Goal: Find specific page/section: Locate a particular part of the current website

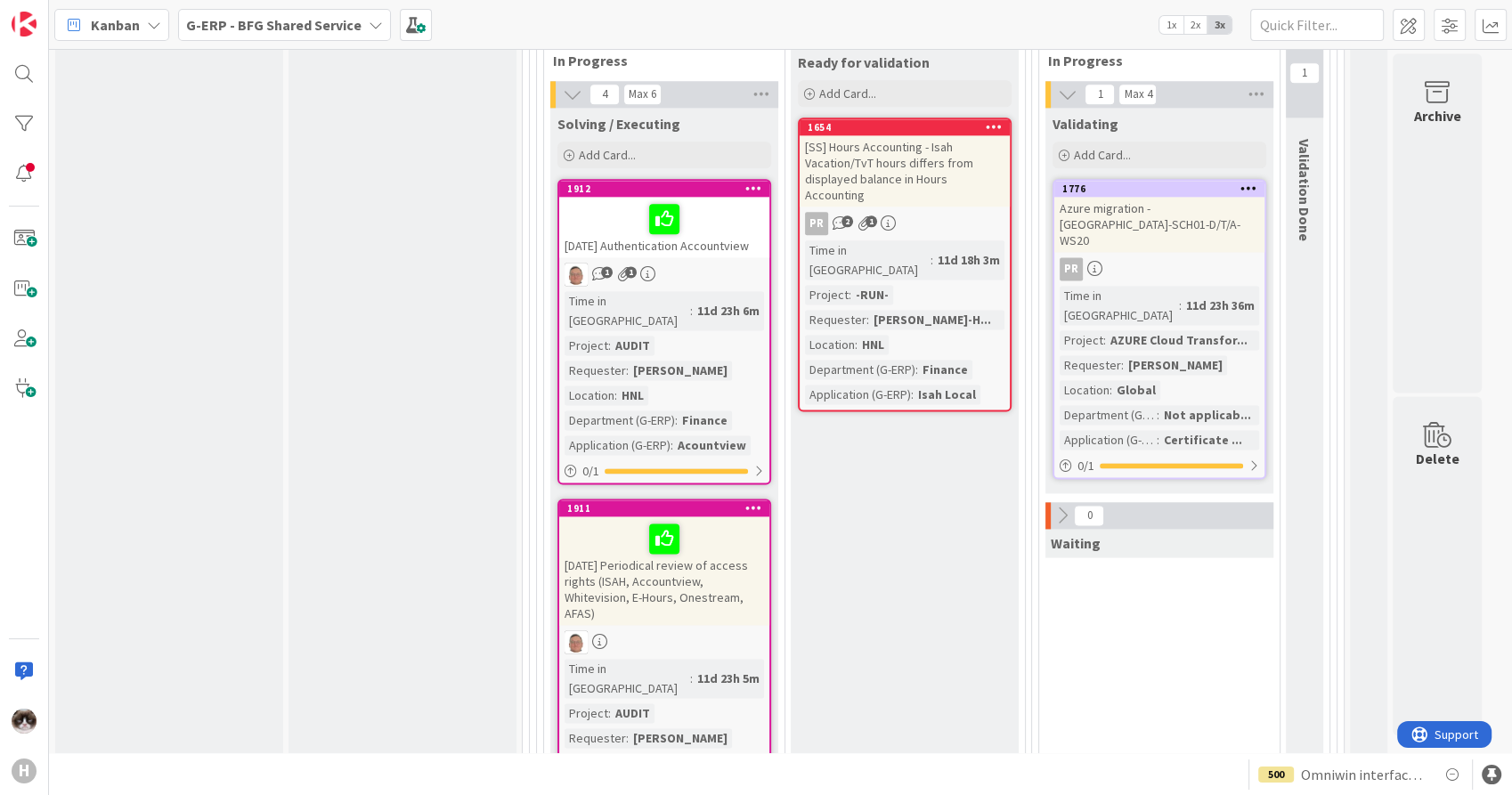
scroll to position [2078, 0]
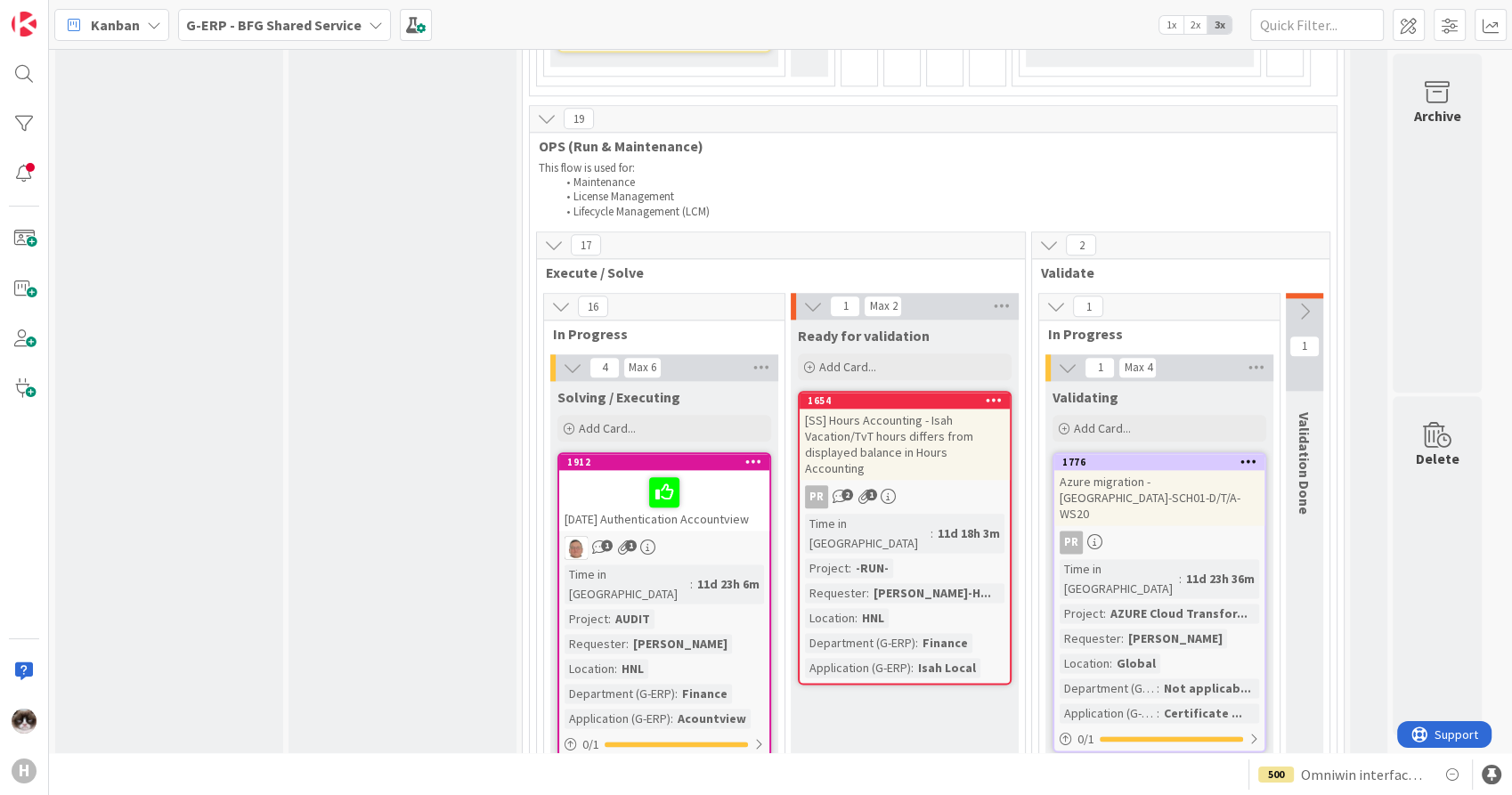
click at [1309, 298] on button at bounding box center [1305, 312] width 38 height 27
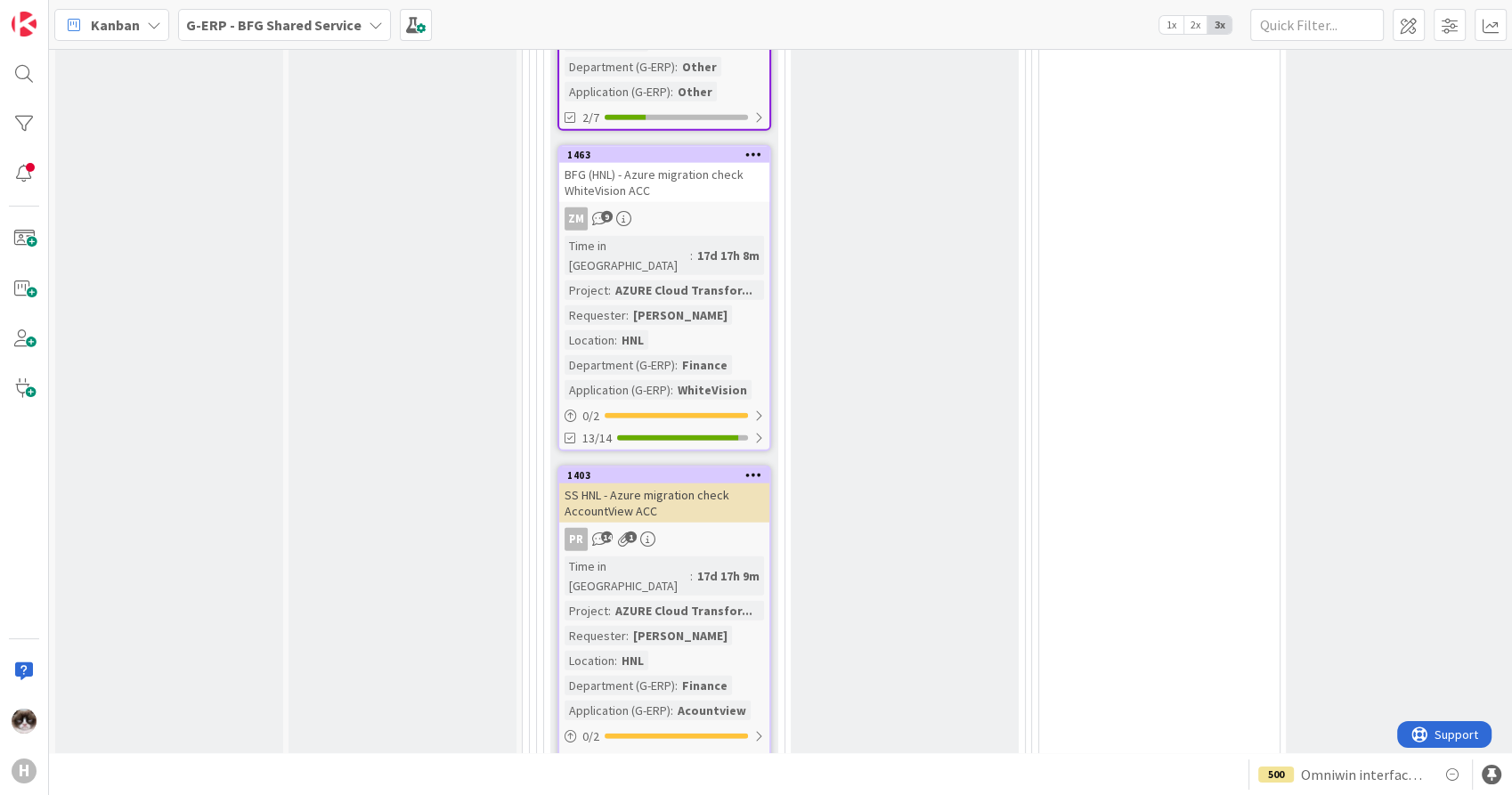
scroll to position [4255, 0]
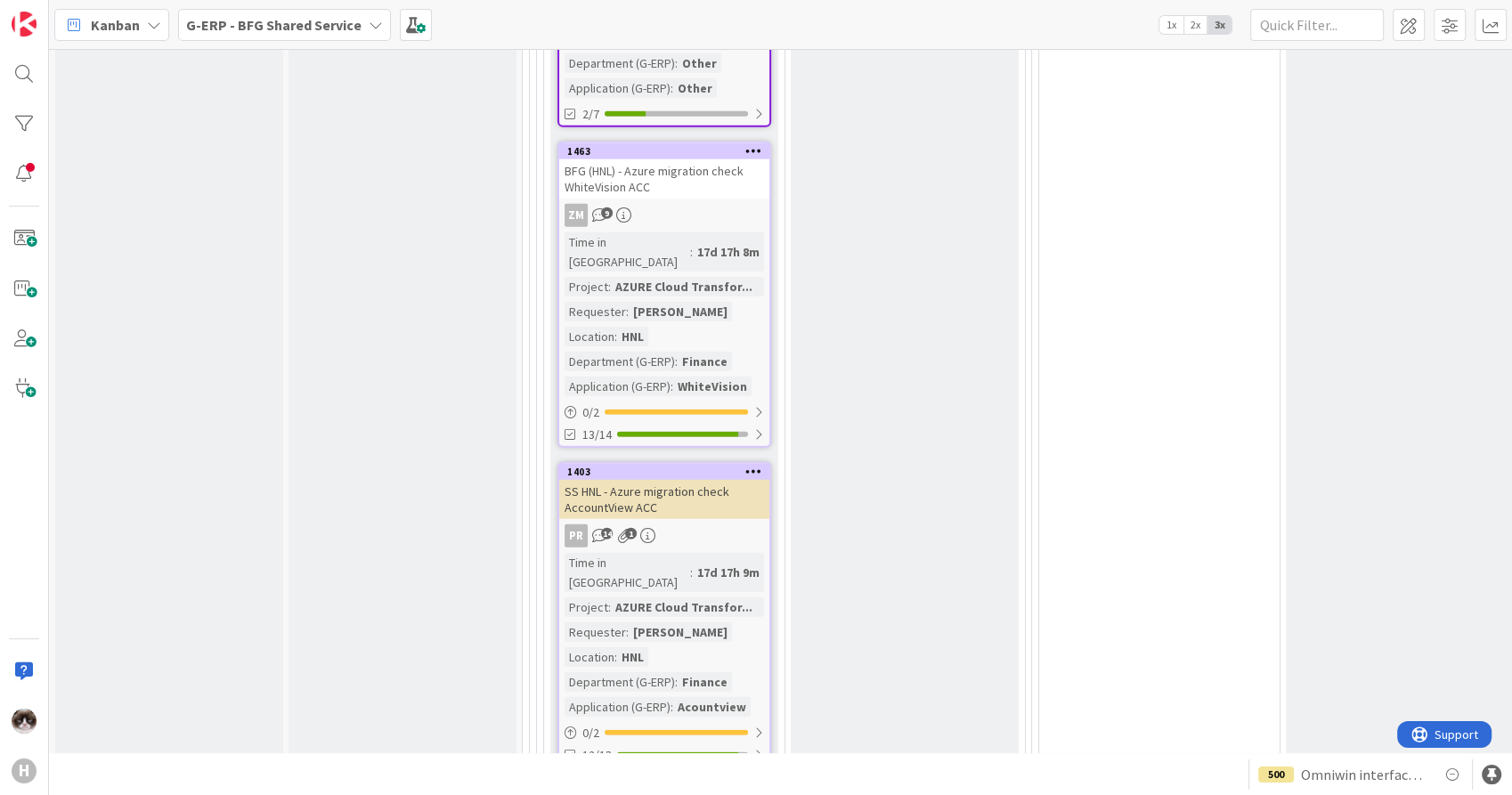
click at [754, 480] on div "SS HNL - Azure migration check AccountView ACC" at bounding box center [664, 500] width 211 height 39
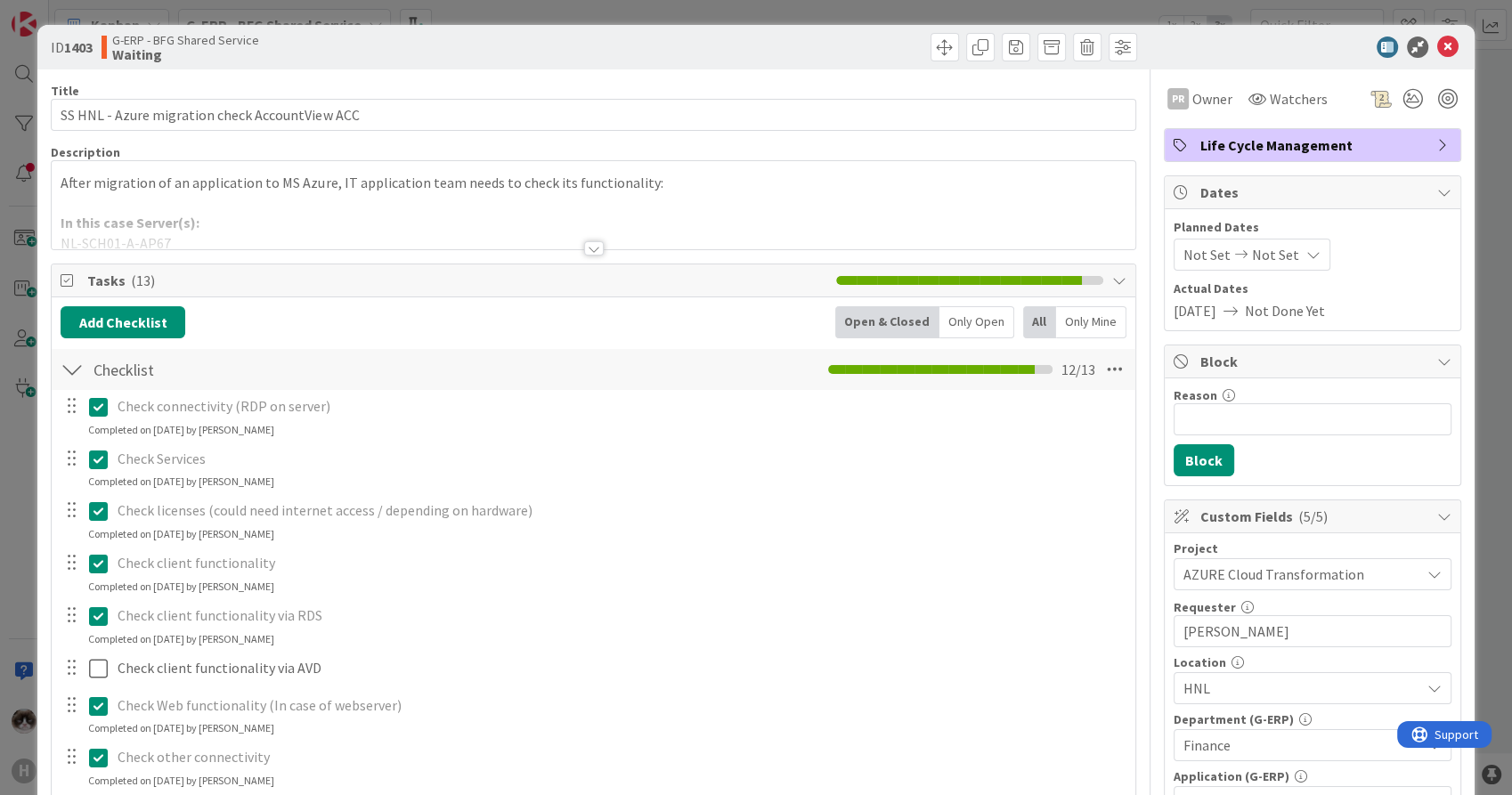
click at [585, 243] on div at bounding box center [594, 248] width 20 height 14
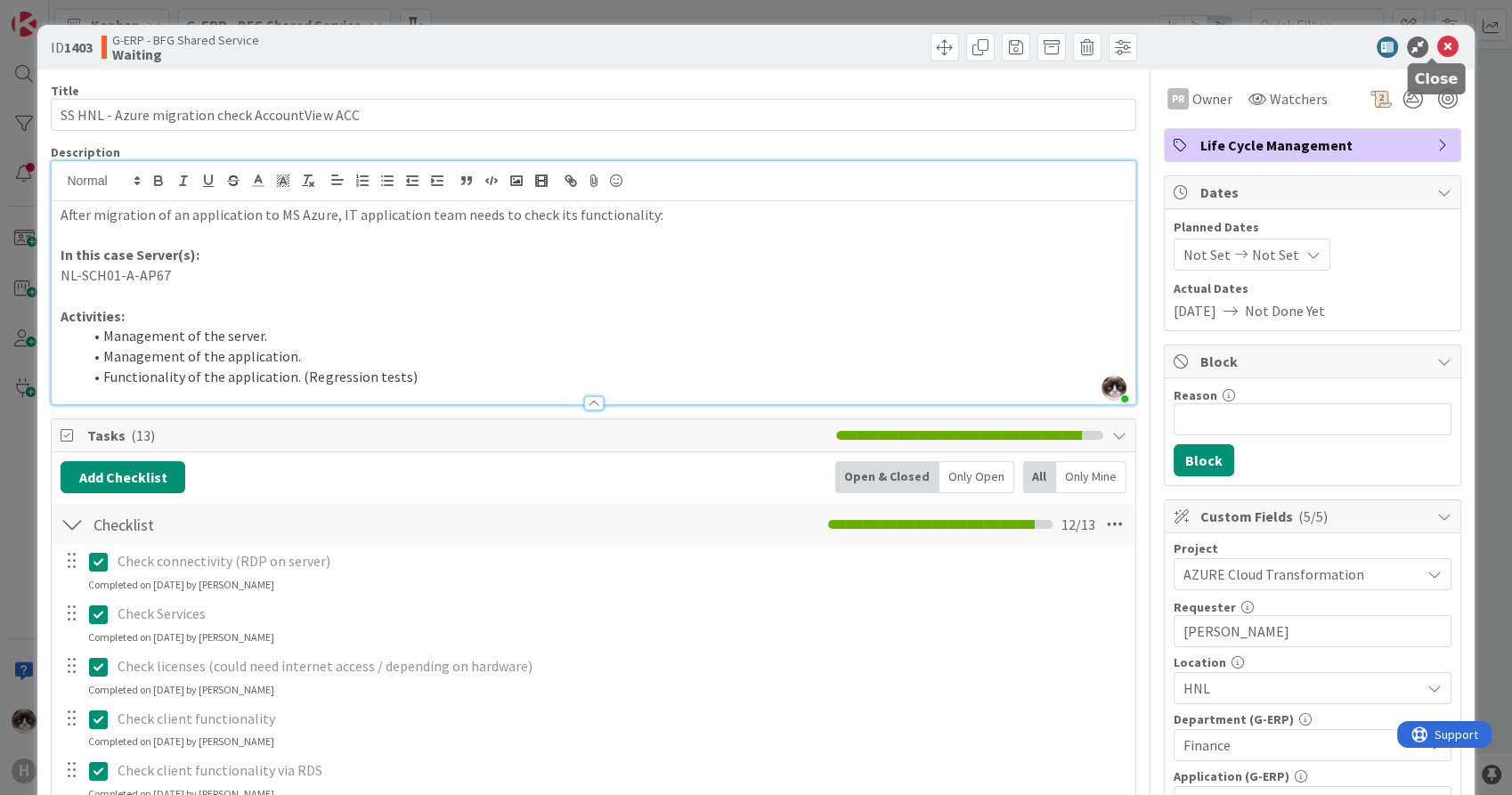
click at [1438, 47] on icon at bounding box center [1448, 48] width 22 height 22
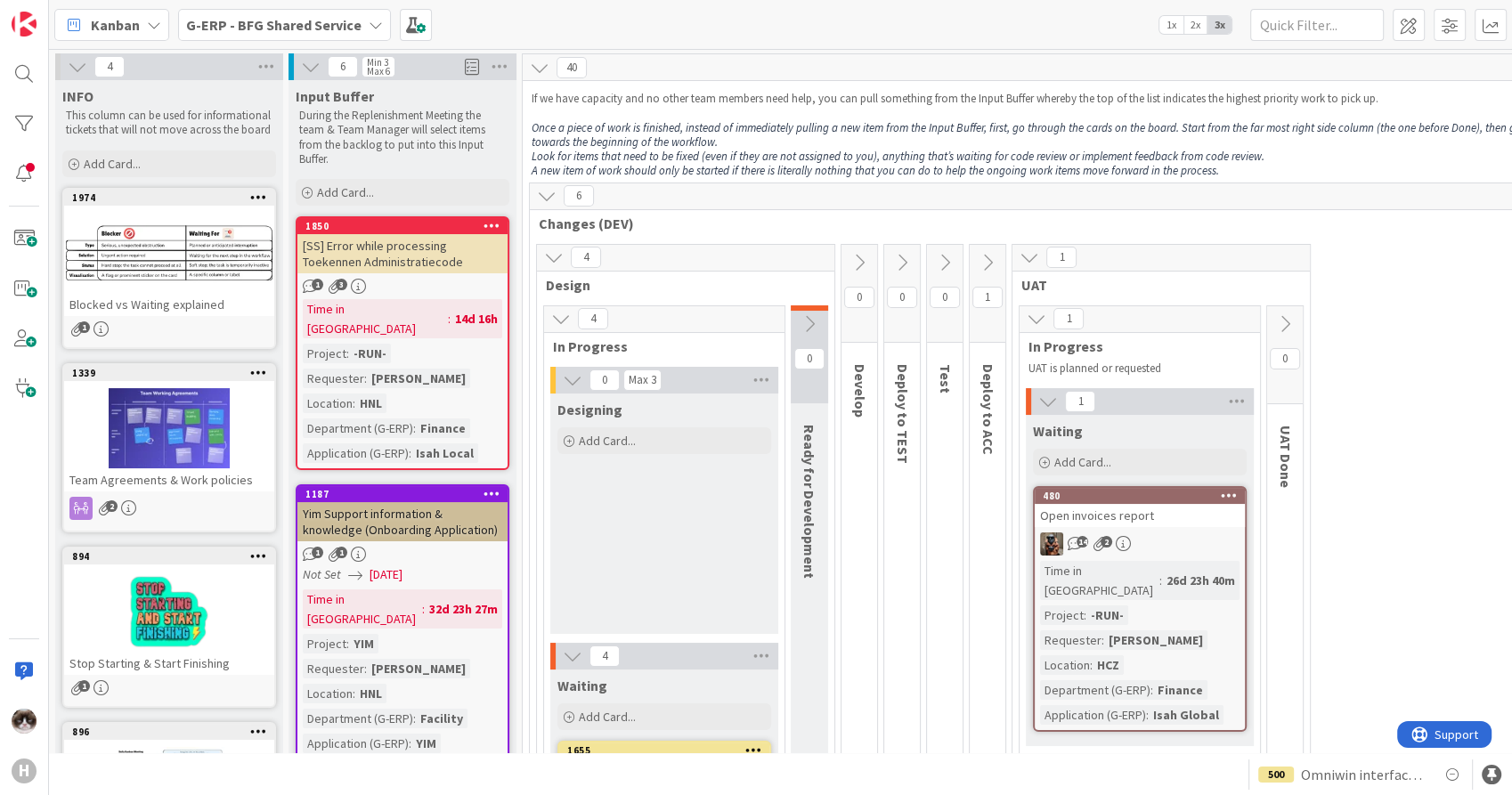
click at [476, 359] on div "Time in Column : 14d 16h Project : -RUN- Requester : [PERSON_NAME] Location : H…" at bounding box center [402, 381] width 200 height 164
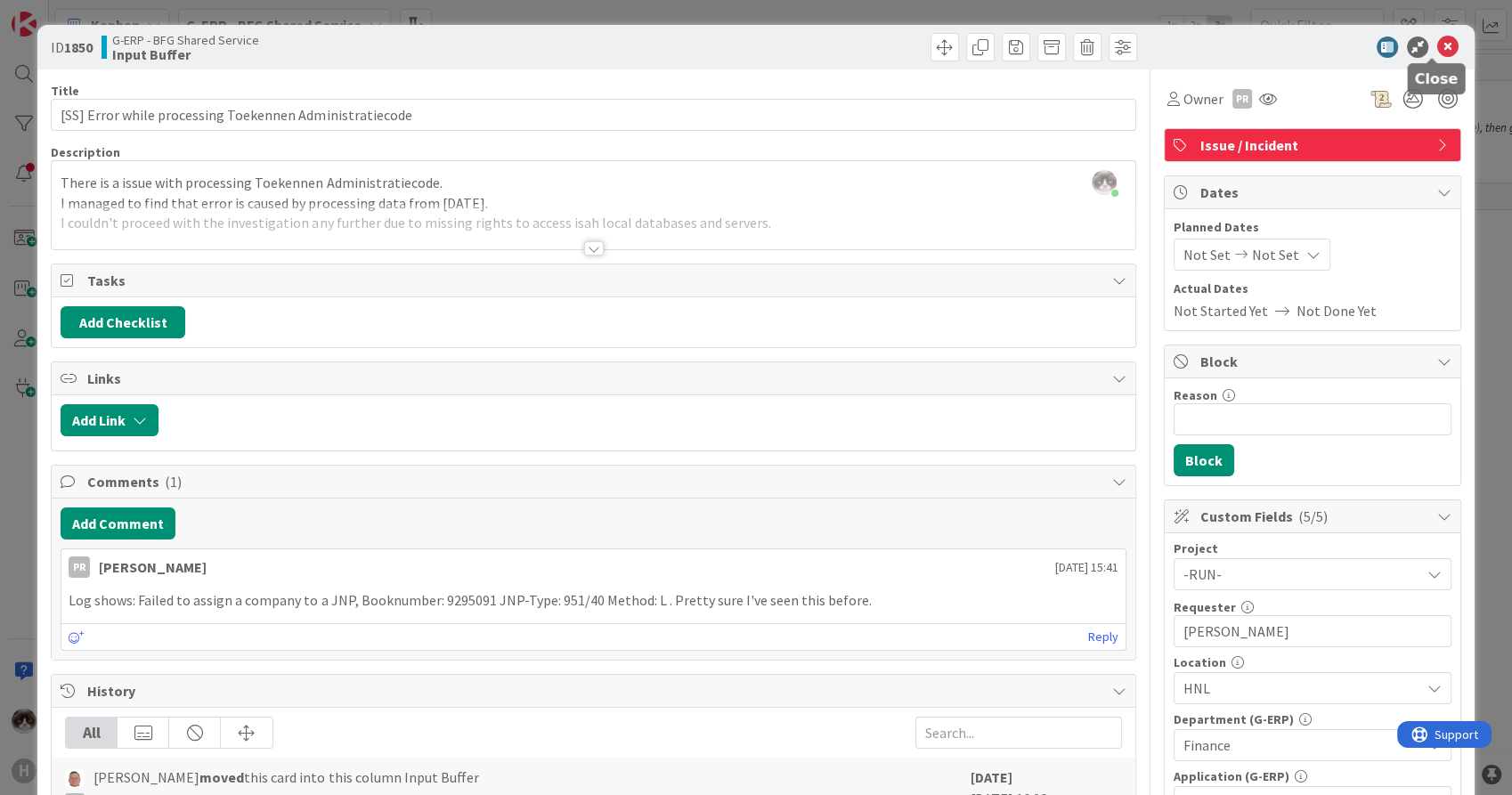
click at [1438, 44] on icon at bounding box center [1448, 48] width 22 height 22
